Goal: Task Accomplishment & Management: Complete application form

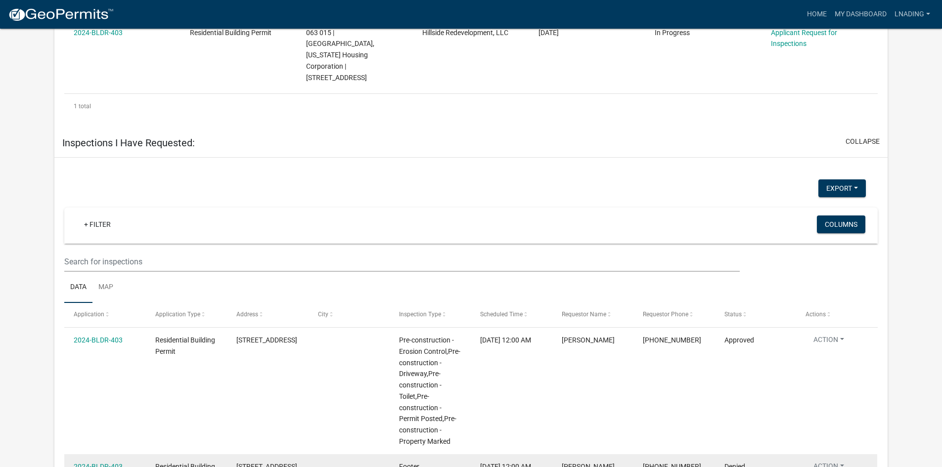
scroll to position [715, 0]
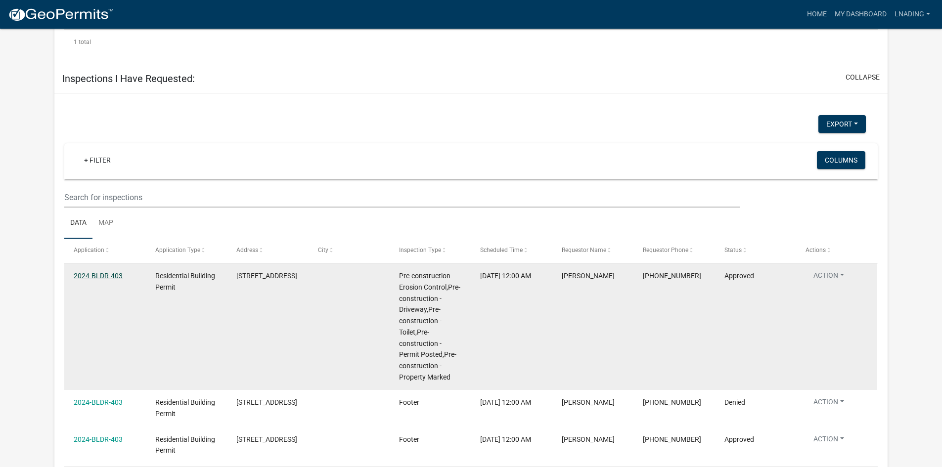
click at [109, 272] on link "2024-BLDR-403" at bounding box center [98, 276] width 49 height 8
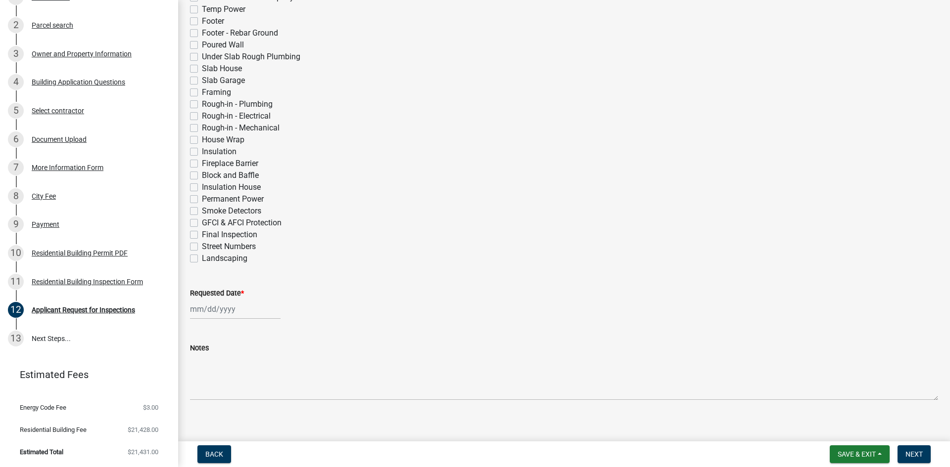
scroll to position [306, 0]
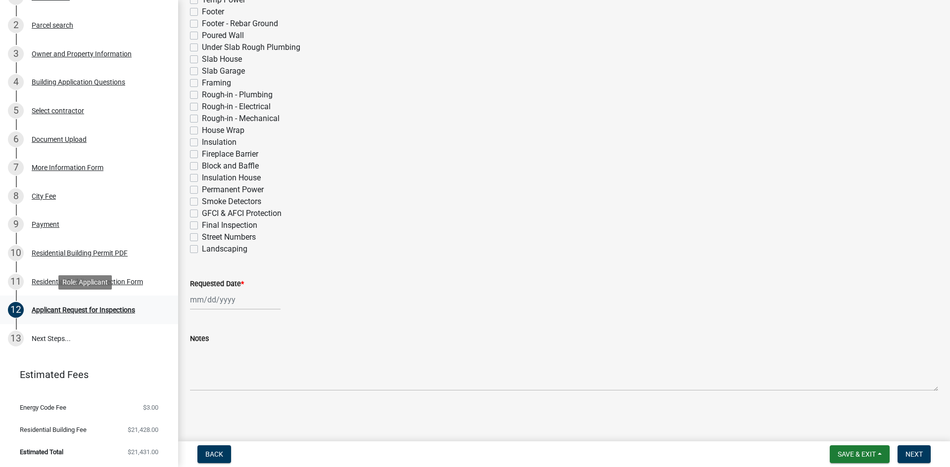
click at [106, 309] on div "Applicant Request for Inspections" at bounding box center [83, 310] width 103 height 7
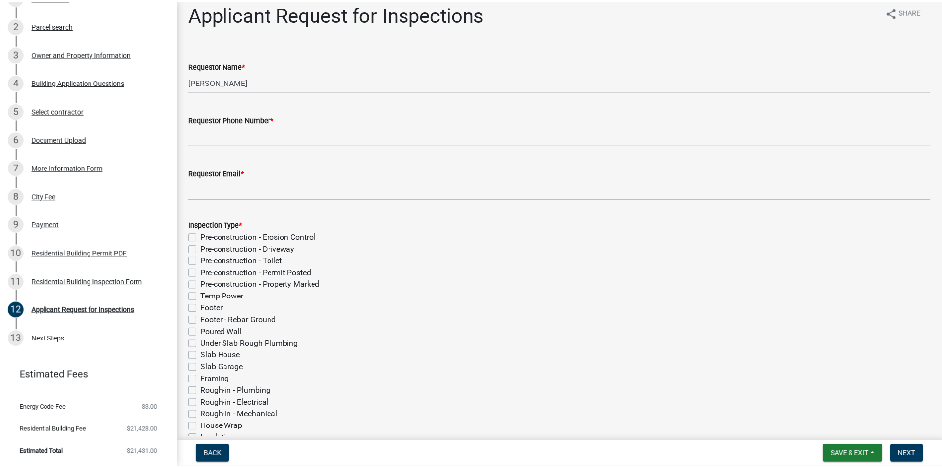
scroll to position [0, 0]
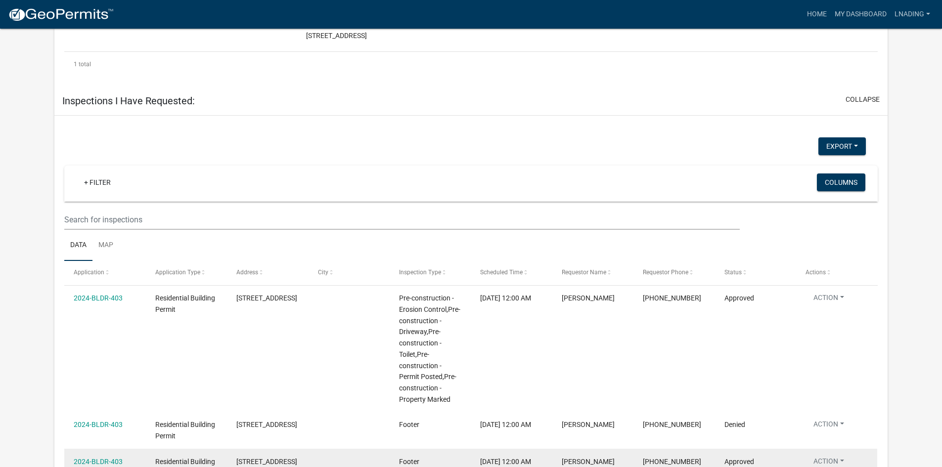
scroll to position [715, 0]
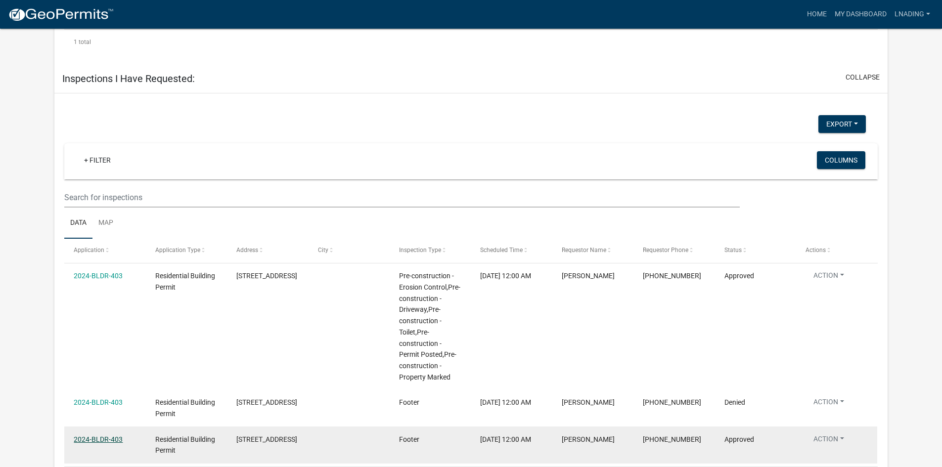
click at [101, 436] on link "2024-BLDR-403" at bounding box center [98, 440] width 49 height 8
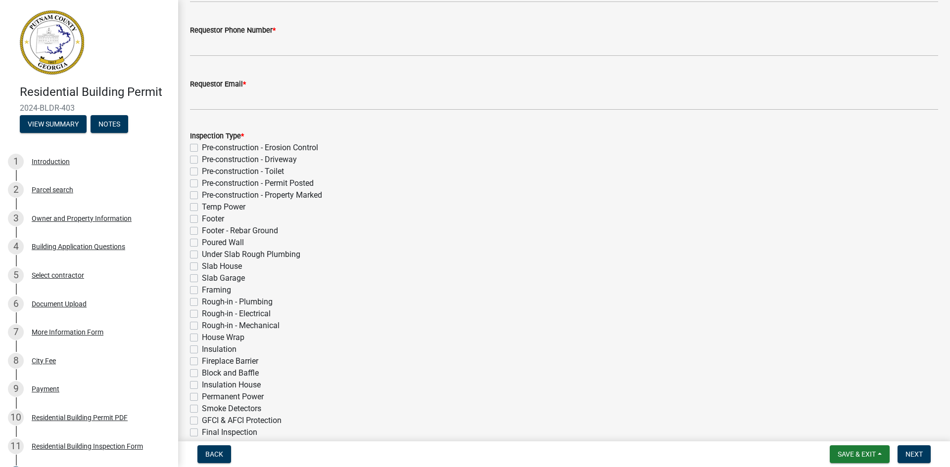
scroll to position [198, 0]
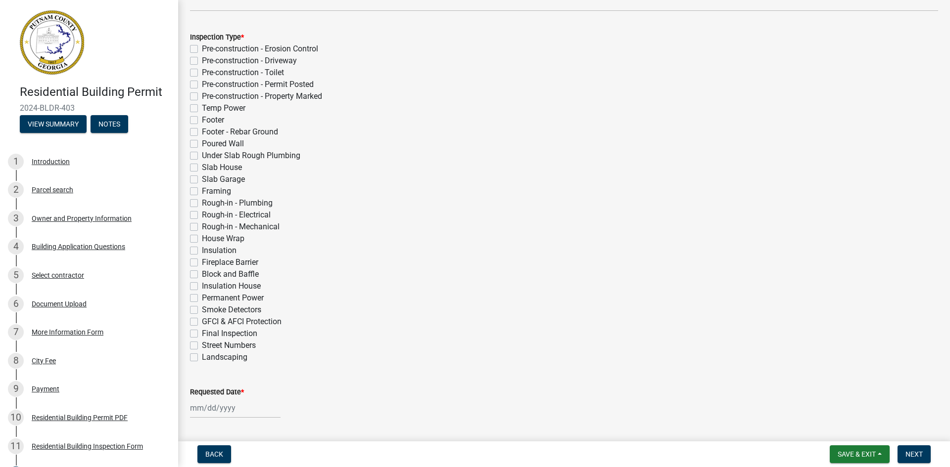
click at [202, 155] on label "Under Slab Rough Plumbing" at bounding box center [251, 156] width 98 height 12
click at [202, 155] on input "Under Slab Rough Plumbing" at bounding box center [205, 153] width 6 height 6
checkbox input "true"
checkbox input "false"
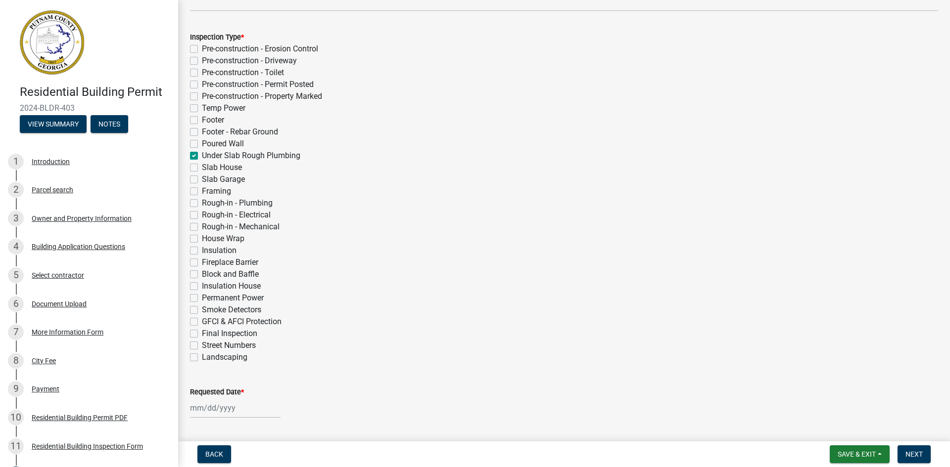
checkbox input "false"
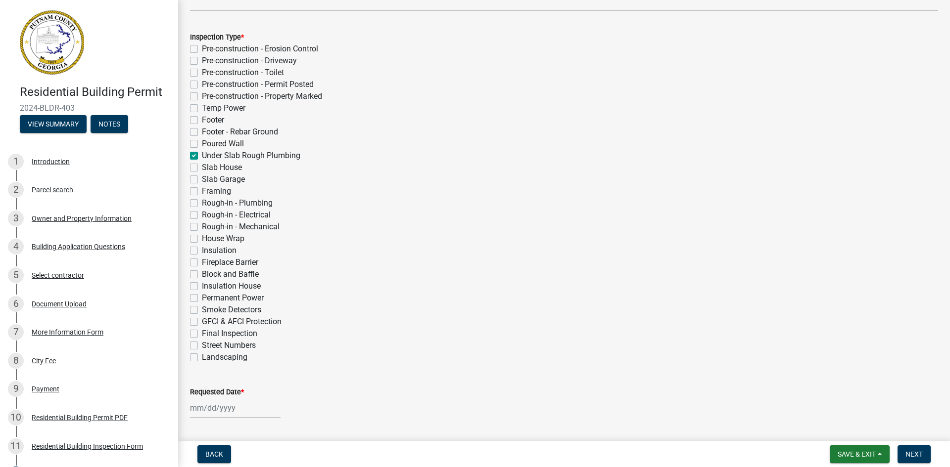
checkbox input "false"
checkbox input "true"
checkbox input "false"
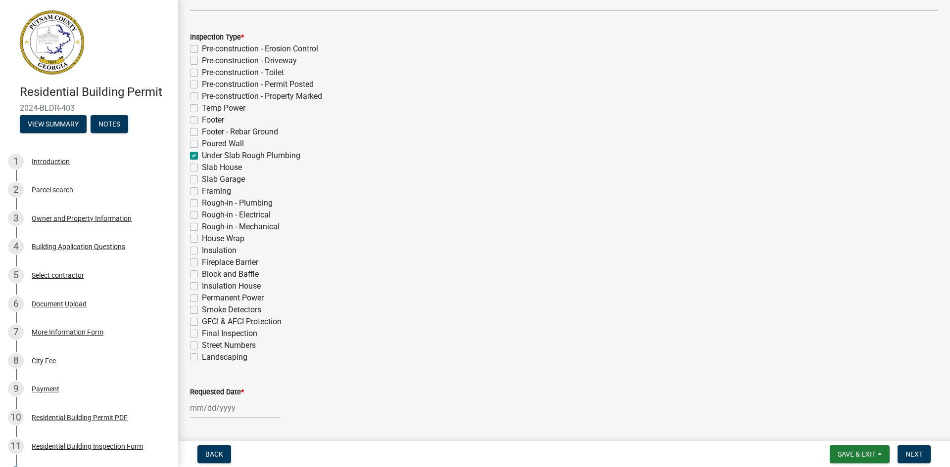
checkbox input "false"
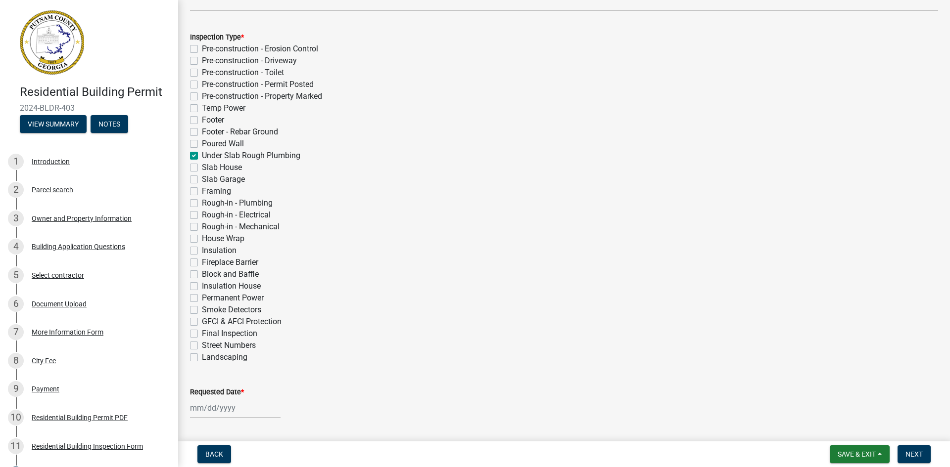
checkbox input "false"
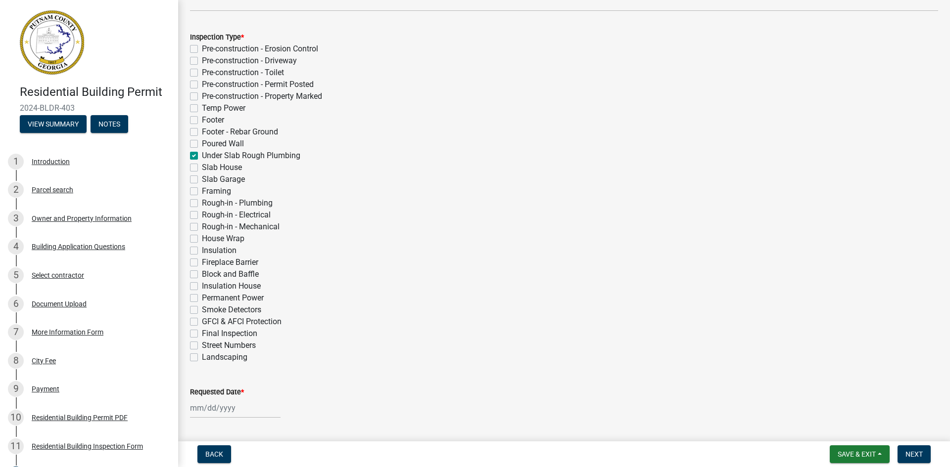
checkbox input "false"
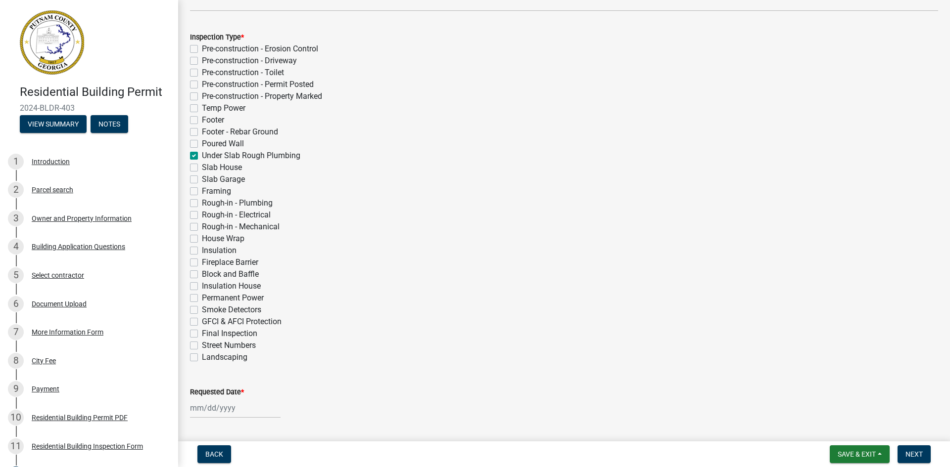
scroll to position [49, 0]
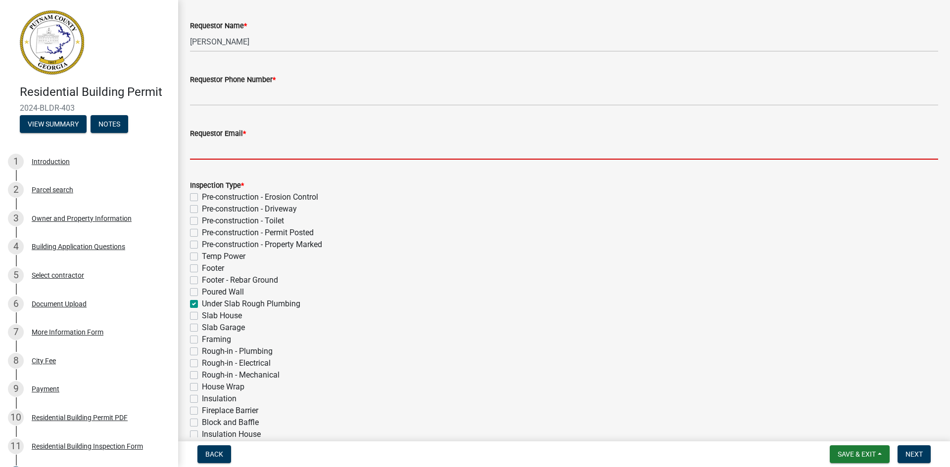
drag, startPoint x: 268, startPoint y: 157, endPoint x: 258, endPoint y: 155, distance: 9.5
click at [268, 157] on input "Requestor Email *" at bounding box center [564, 149] width 748 height 20
type input "[PERSON_NAME][EMAIL_ADDRESS][DOMAIN_NAME]"
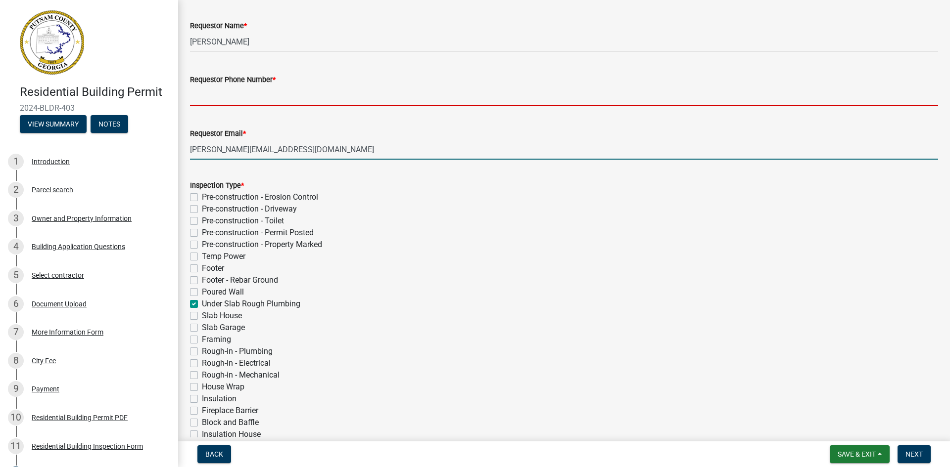
type input "9043439397"
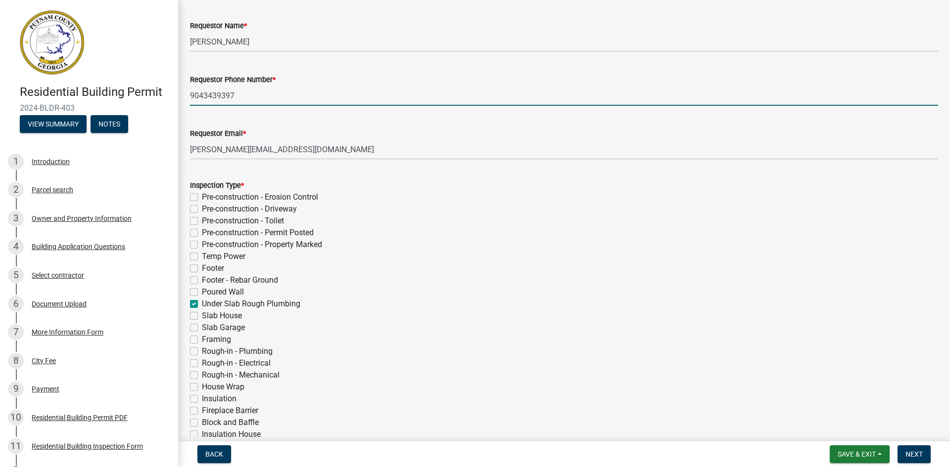
click at [243, 100] on input "9043439397" at bounding box center [564, 96] width 748 height 20
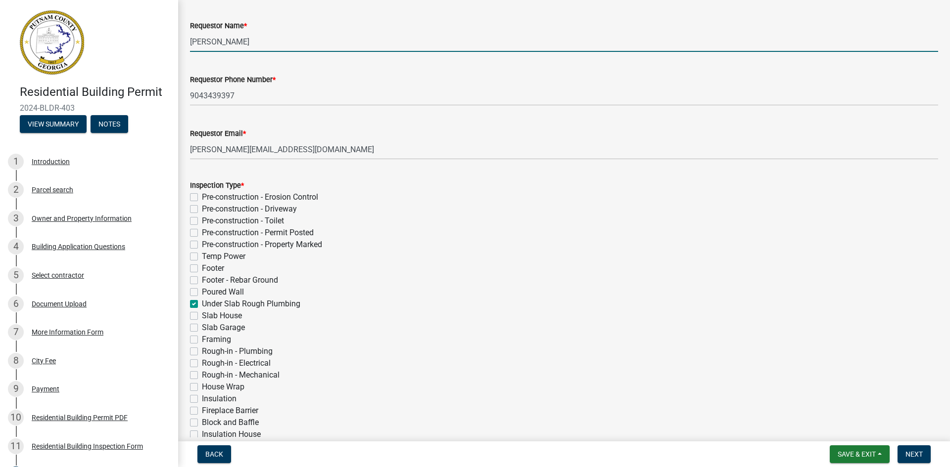
drag, startPoint x: 252, startPoint y: 41, endPoint x: 190, endPoint y: 46, distance: 62.1
click at [159, 42] on div "Residential Building Permit 2024-BLDR-403 View Summary Notes 1 Introduction 2 P…" at bounding box center [475, 233] width 950 height 467
click at [446, 46] on input "[PERSON_NAME]" at bounding box center [564, 42] width 748 height 20
type input "[PERSON_NAME]"
click at [435, 72] on div "Requestor Phone Number * [PHONE_NUMBER]" at bounding box center [564, 83] width 748 height 46
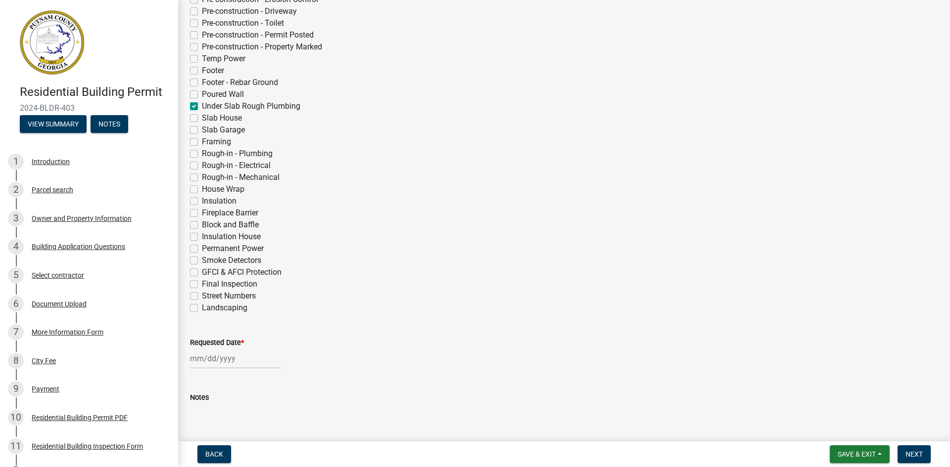
scroll to position [306, 0]
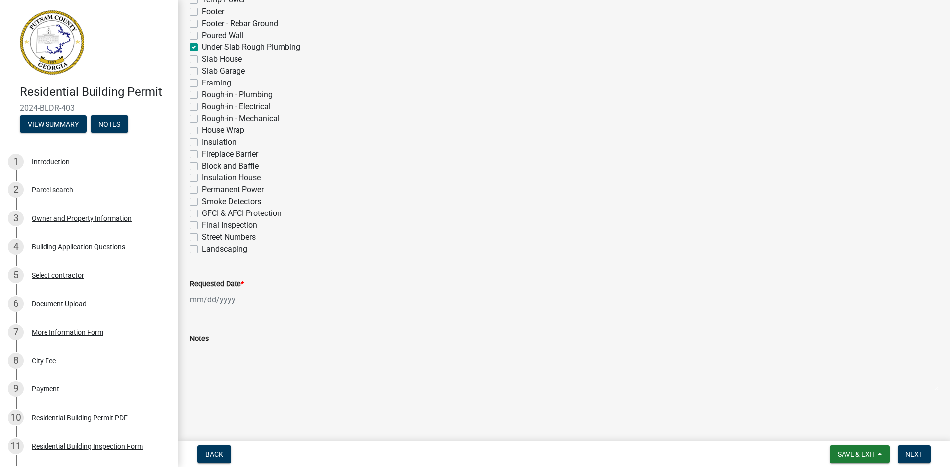
click at [232, 295] on div at bounding box center [235, 300] width 91 height 20
select select "8"
select select "2025"
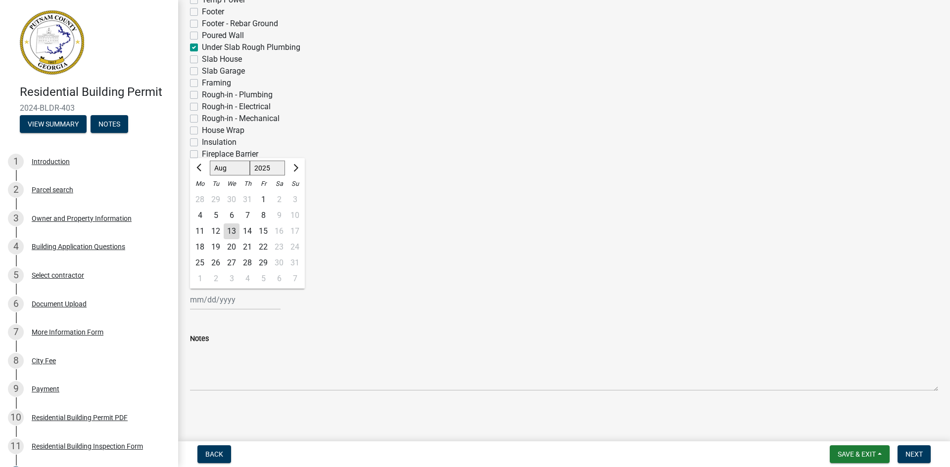
click at [247, 232] on div "14" at bounding box center [247, 232] width 16 height 16
type input "[DATE]"
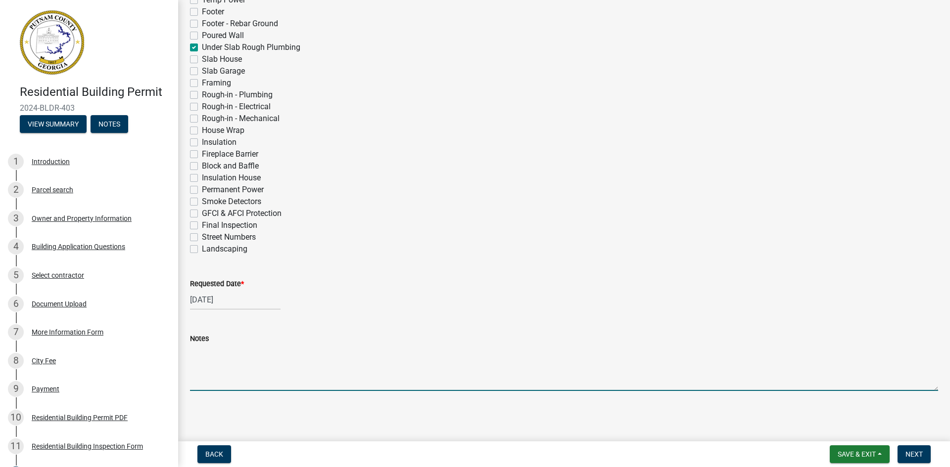
click at [341, 382] on textarea "Notes" at bounding box center [564, 368] width 748 height 46
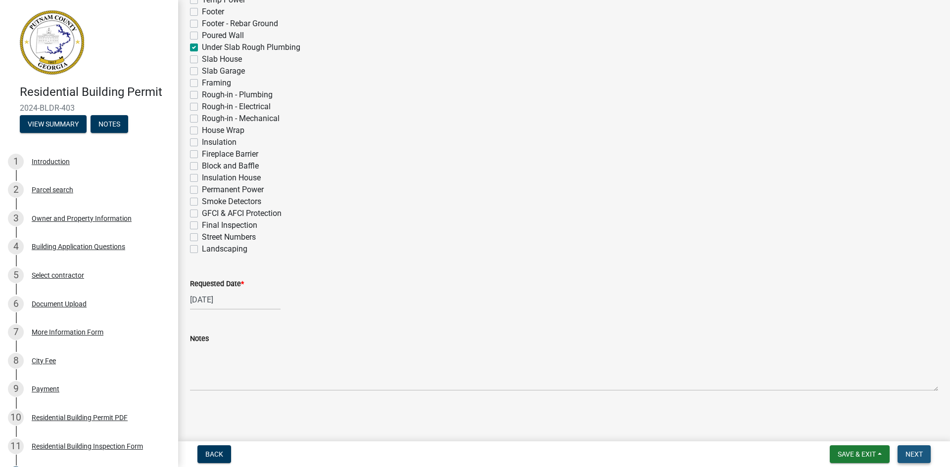
click at [913, 454] on span "Next" at bounding box center [913, 455] width 17 height 8
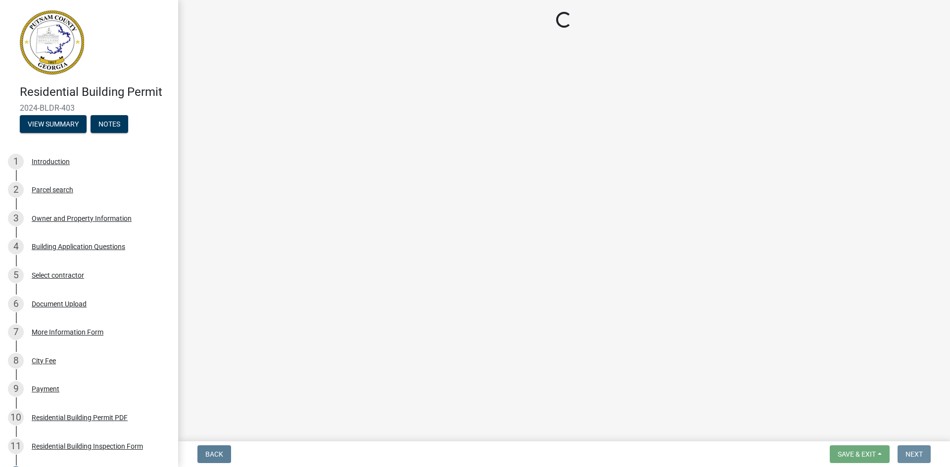
scroll to position [0, 0]
